Goal: Task Accomplishment & Management: Manage account settings

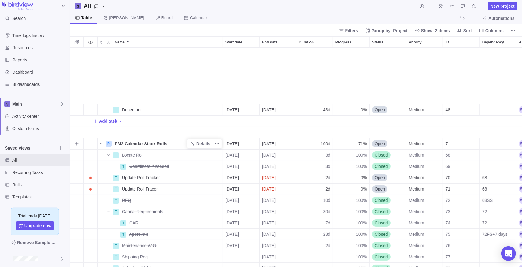
scroll to position [215, 448]
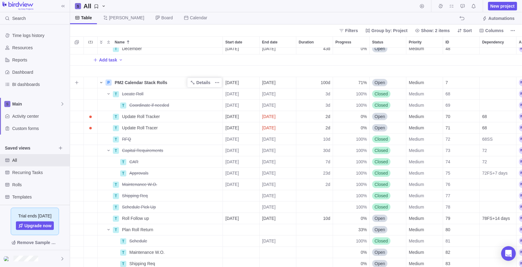
click at [103, 80] on icon "Name" at bounding box center [101, 82] width 5 height 5
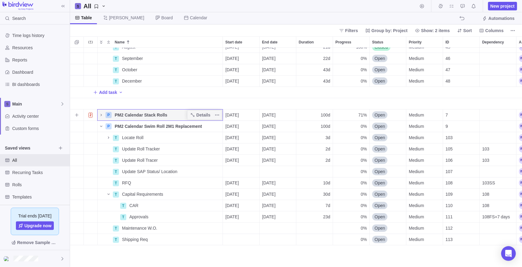
scroll to position [0, 0]
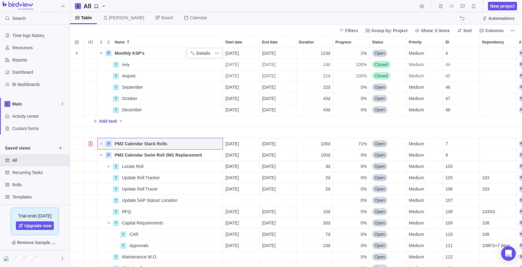
click at [102, 53] on icon "Name" at bounding box center [101, 53] width 5 height 5
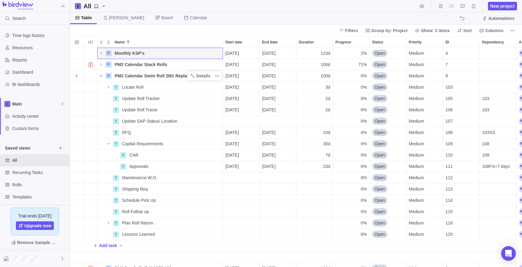
click at [100, 74] on icon "Name" at bounding box center [101, 75] width 5 height 5
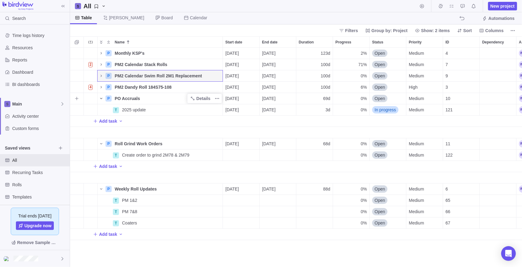
drag, startPoint x: 99, startPoint y: 98, endPoint x: 102, endPoint y: 95, distance: 4.4
click at [100, 97] on icon "Name" at bounding box center [101, 98] width 5 height 5
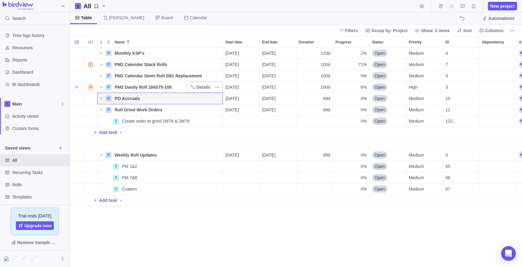
click at [101, 87] on icon "Name" at bounding box center [101, 87] width 1 height 2
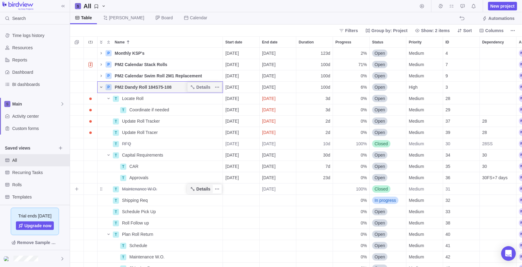
click at [195, 189] on icon "Name" at bounding box center [192, 189] width 5 height 5
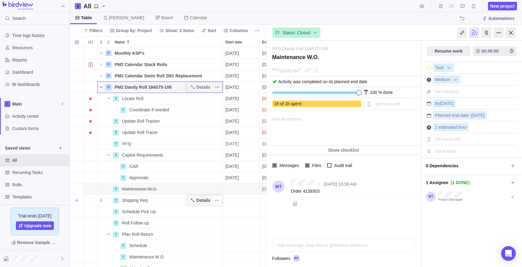
click at [203, 199] on span "Details" at bounding box center [204, 200] width 14 height 6
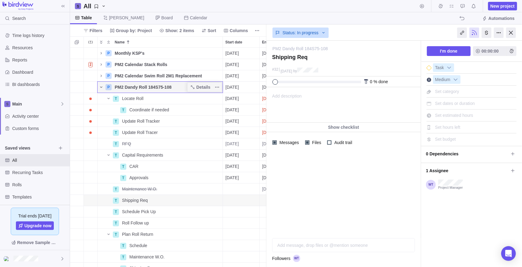
click at [304, 182] on div at bounding box center [344, 193] width 155 height 81
click at [314, 189] on div at bounding box center [344, 193] width 155 height 81
click at [299, 94] on span "Add description" at bounding box center [284, 105] width 35 height 35
click at [313, 196] on div at bounding box center [344, 193] width 155 height 81
click at [316, 246] on div "Add message, drop files or @mention someone AI" at bounding box center [343, 239] width 143 height 28
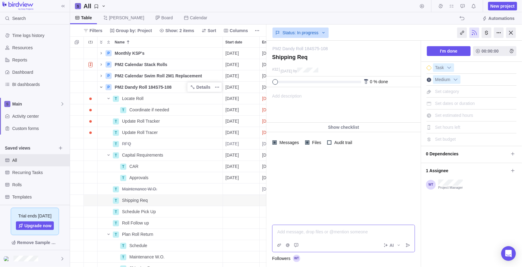
click at [290, 101] on span "Add description" at bounding box center [284, 105] width 35 height 35
